Goal: Information Seeking & Learning: Compare options

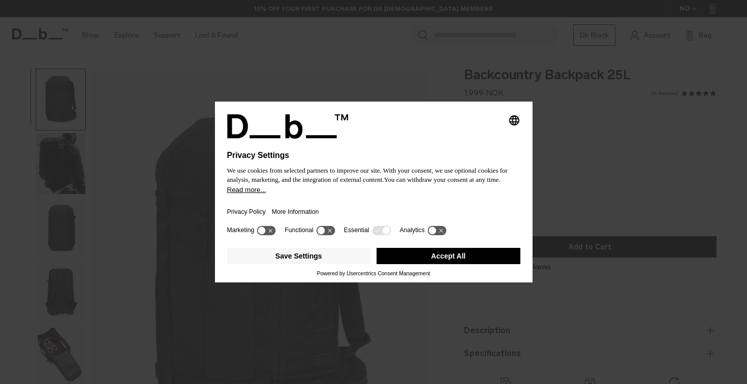
click at [451, 264] on button "Accept All" at bounding box center [448, 256] width 144 height 16
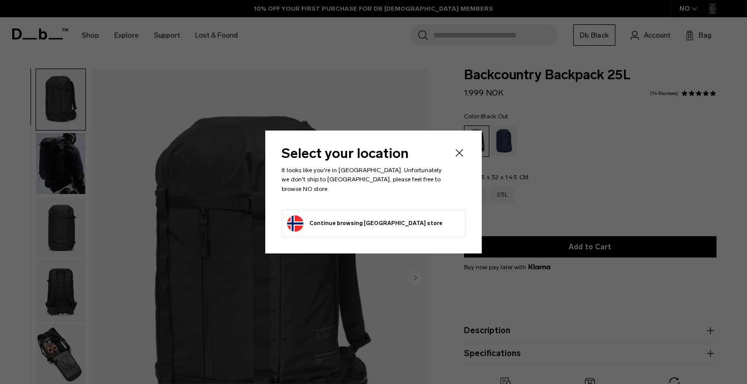
click at [460, 157] on icon "Close" at bounding box center [459, 153] width 12 height 12
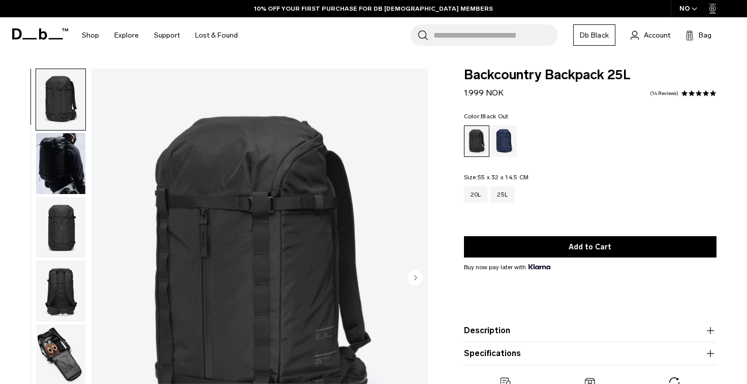
click at [66, 165] on img "button" at bounding box center [60, 163] width 49 height 61
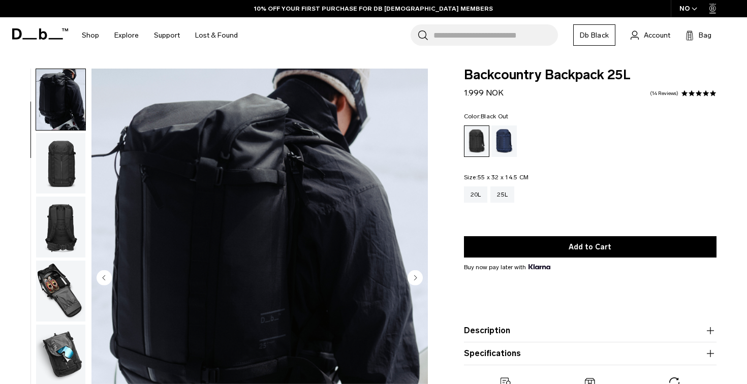
click at [66, 165] on img "button" at bounding box center [60, 163] width 49 height 61
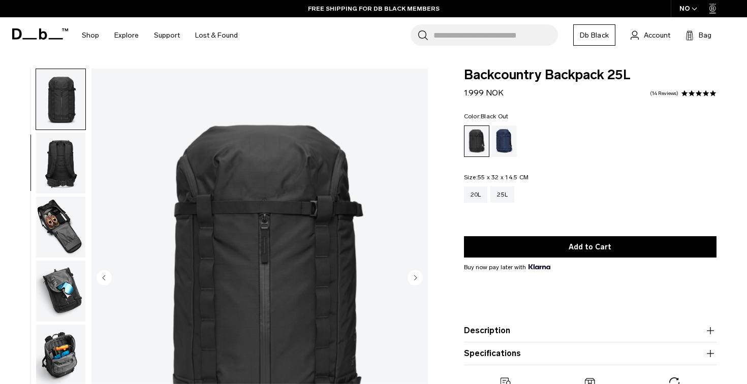
click at [64, 202] on img "button" at bounding box center [60, 227] width 49 height 61
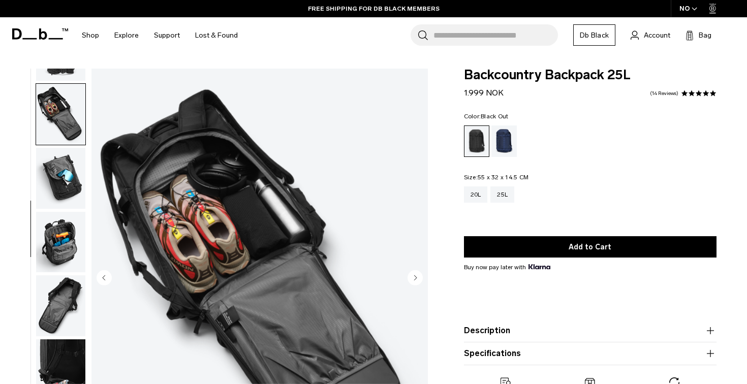
scroll to position [255, 0]
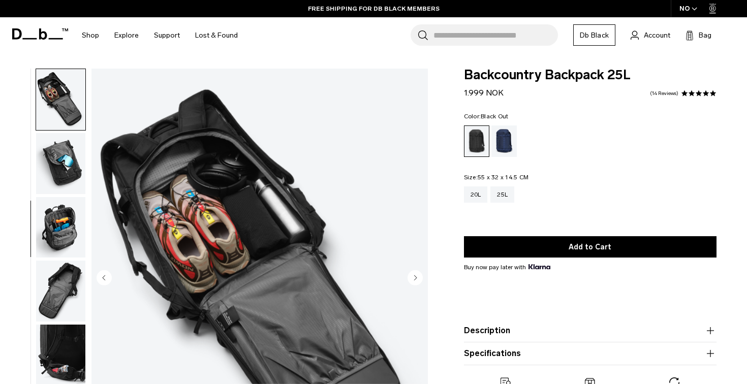
click at [61, 234] on img "button" at bounding box center [60, 227] width 49 height 61
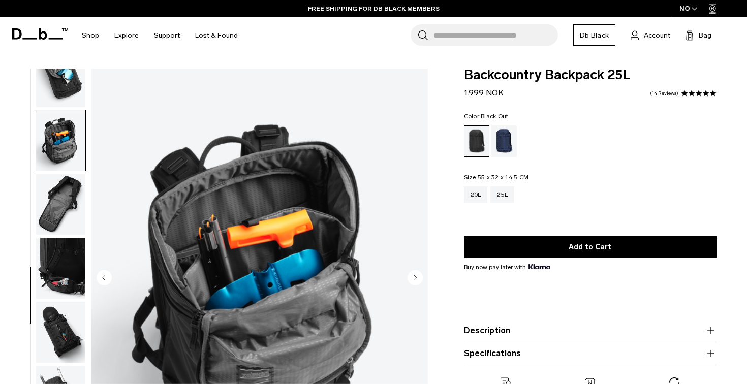
scroll to position [344, 0]
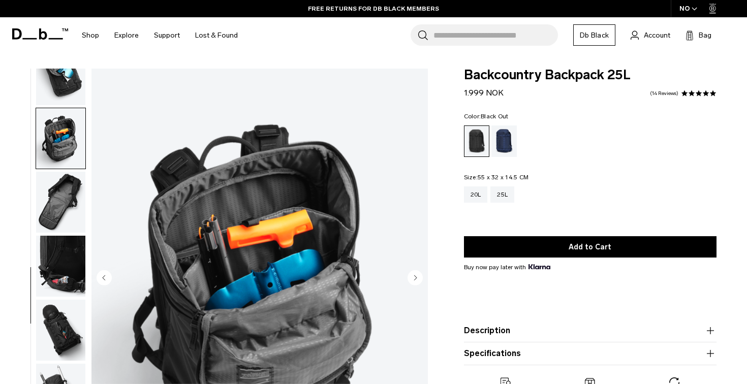
click at [68, 252] on img "button" at bounding box center [60, 266] width 49 height 61
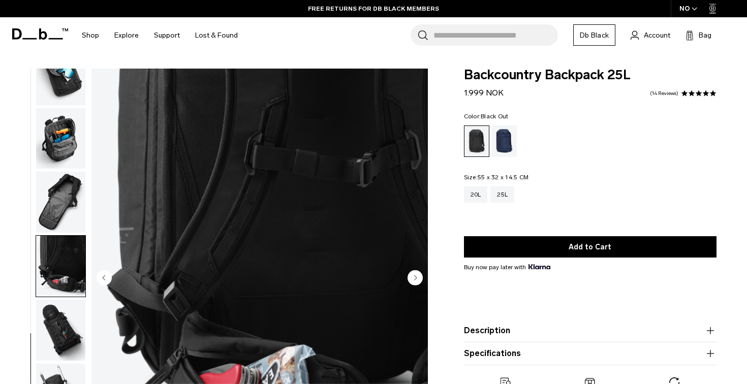
click at [64, 303] on img "button" at bounding box center [60, 330] width 49 height 61
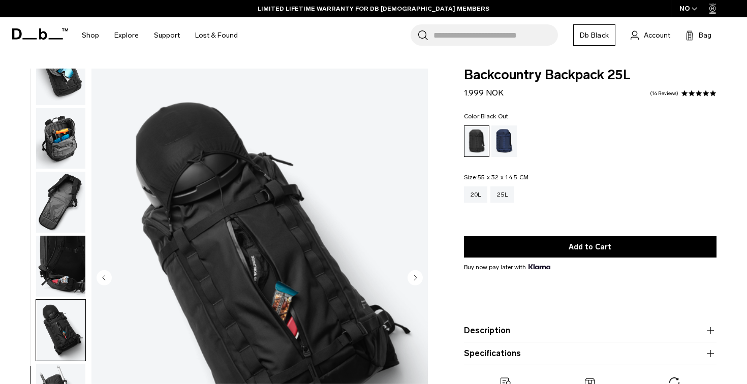
click at [71, 166] on img "button" at bounding box center [60, 138] width 49 height 61
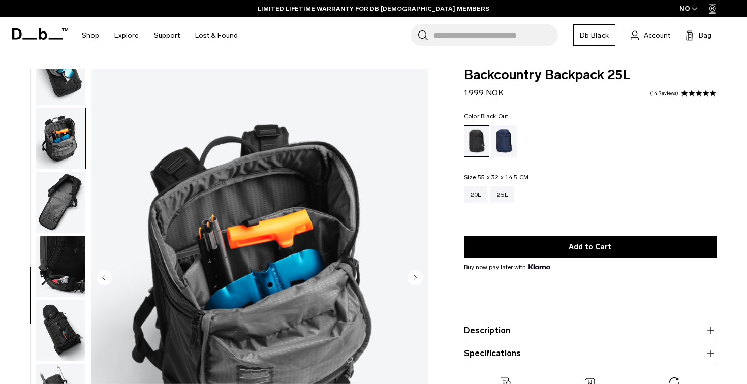
click at [75, 127] on img "button" at bounding box center [60, 138] width 49 height 61
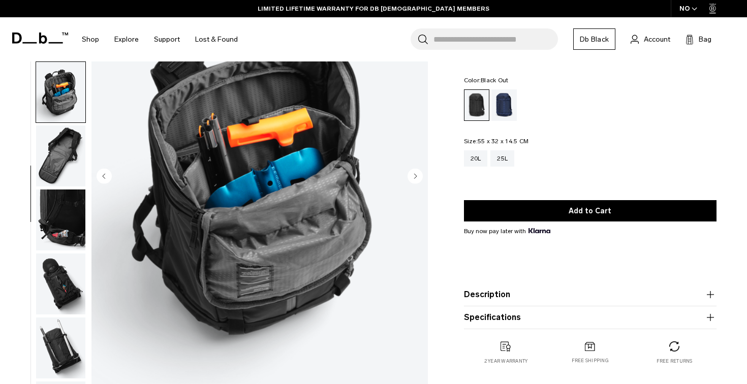
scroll to position [270, 0]
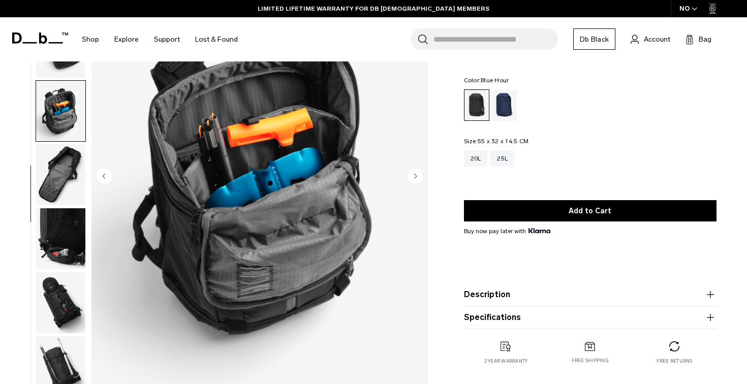
click at [503, 105] on div "Blue Hour" at bounding box center [504, 104] width 26 height 31
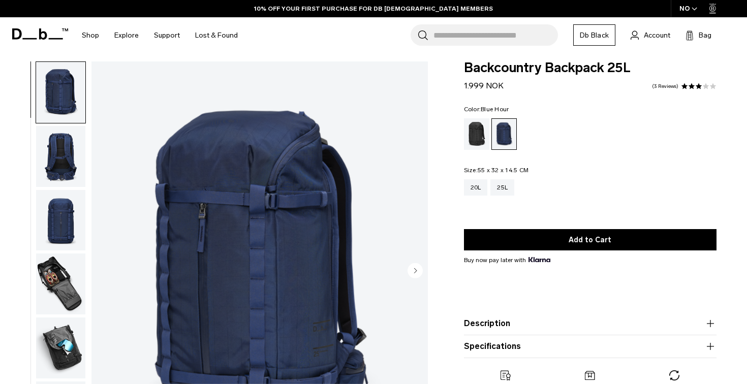
click at [57, 171] on img "button" at bounding box center [60, 156] width 49 height 61
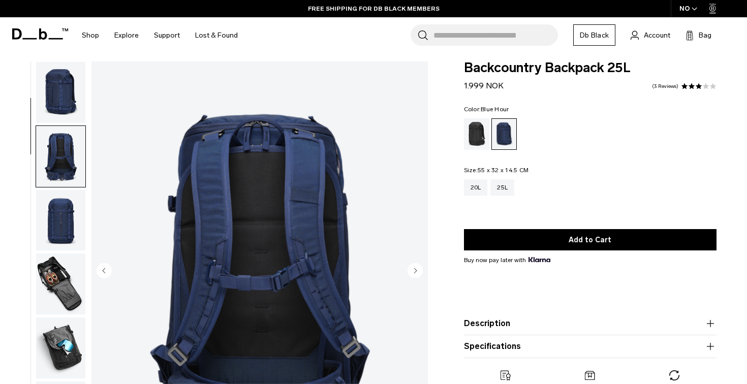
click at [65, 91] on img "button" at bounding box center [60, 92] width 49 height 61
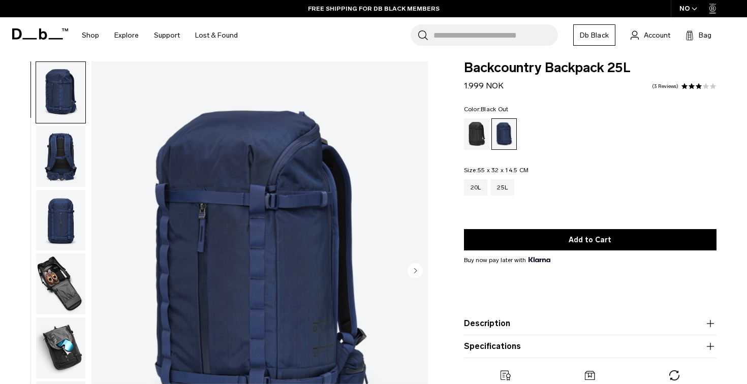
click at [476, 132] on div "Black Out" at bounding box center [477, 133] width 26 height 31
